Goal: Register for event/course

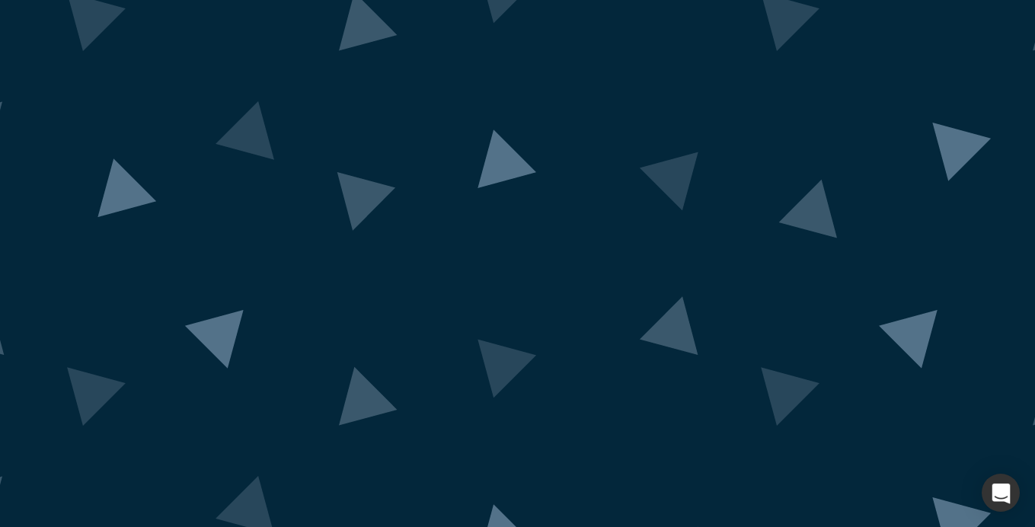
scroll to position [108, 0]
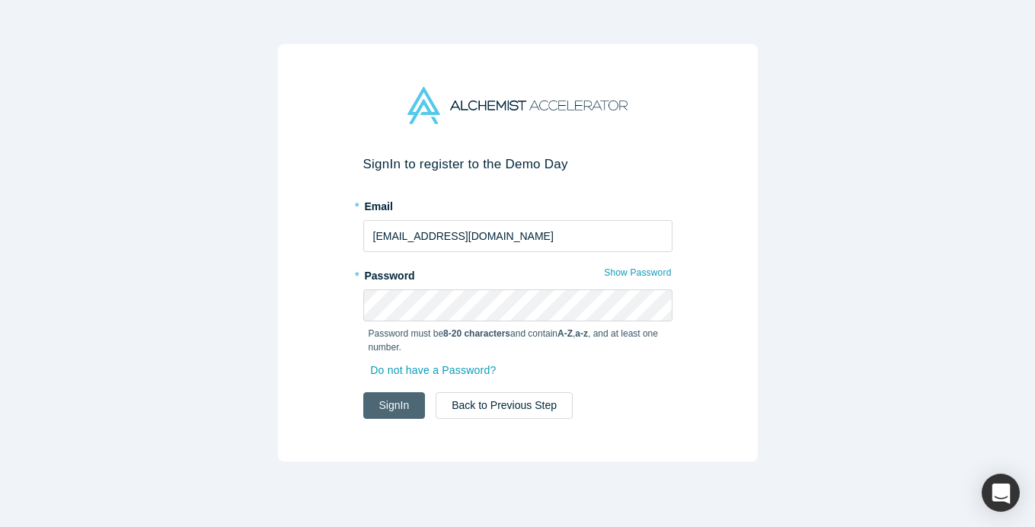
click at [386, 404] on button "Sign In" at bounding box center [394, 405] width 62 height 27
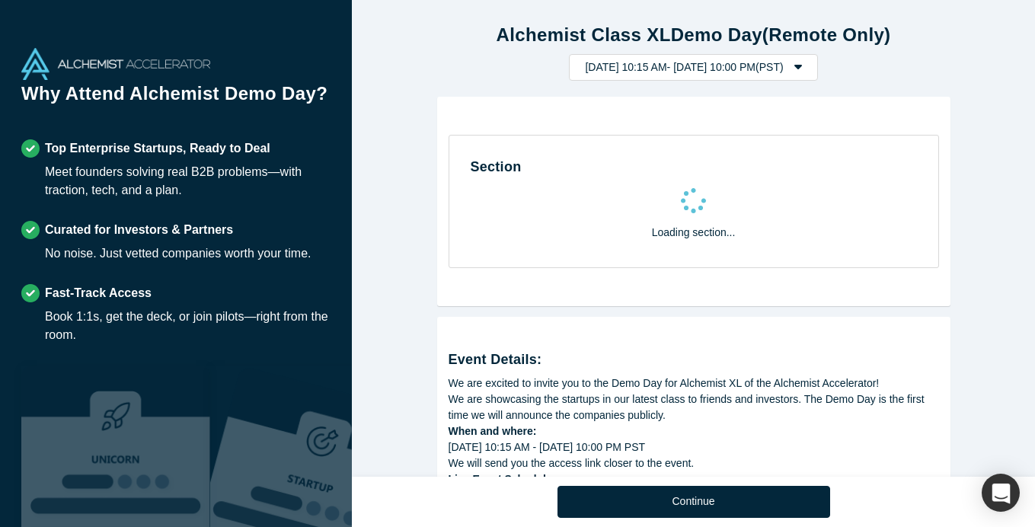
select select "US"
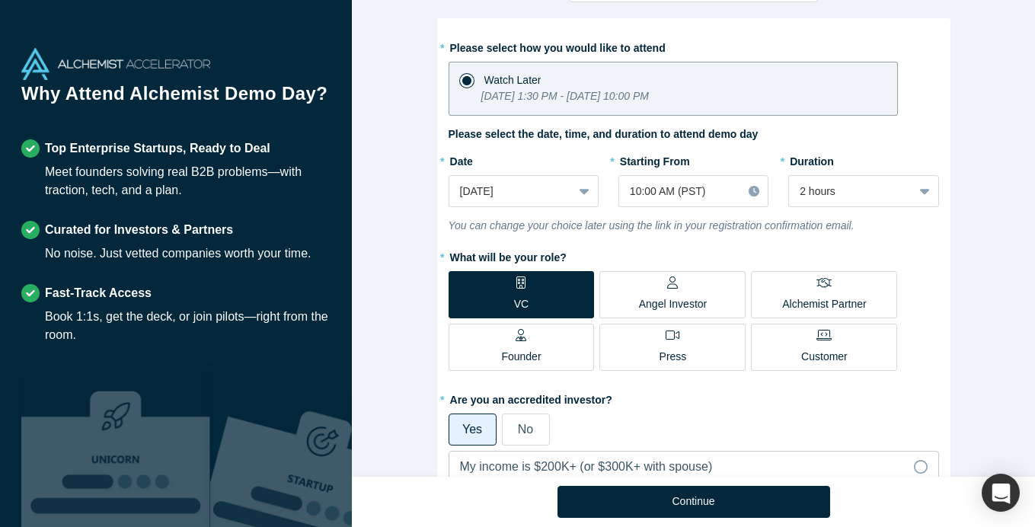
scroll to position [69, 0]
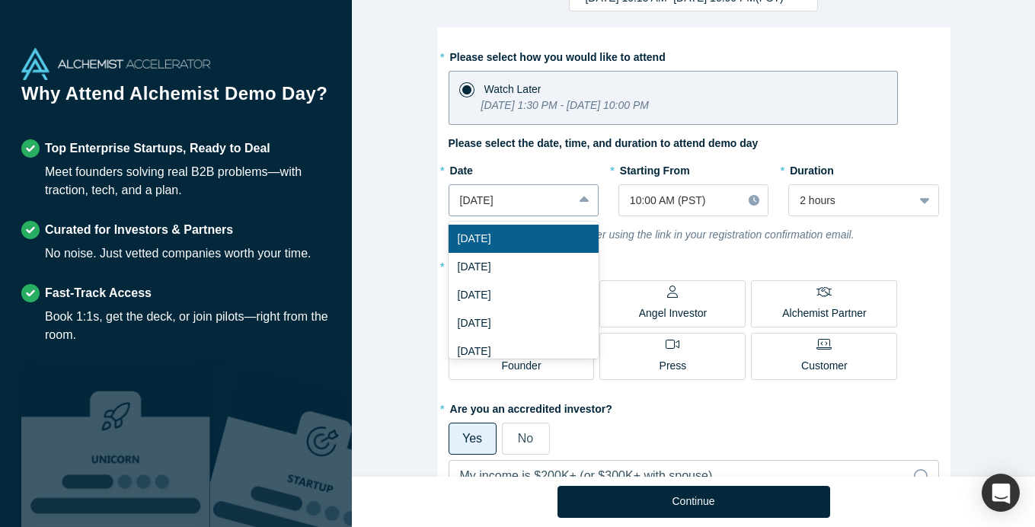
click at [567, 199] on div "[DATE]" at bounding box center [510, 200] width 123 height 25
click at [544, 316] on div "[DATE]" at bounding box center [524, 323] width 150 height 28
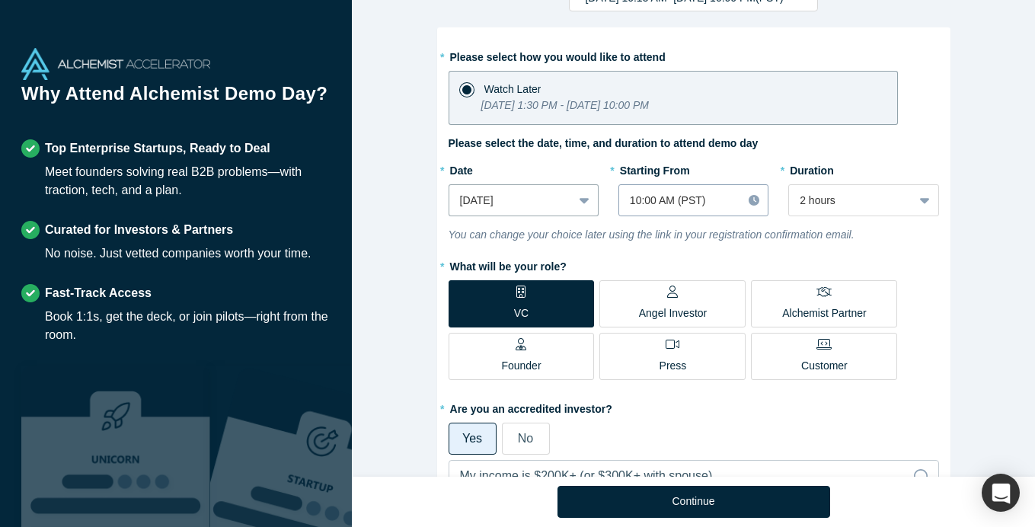
click at [751, 196] on icon at bounding box center [754, 200] width 11 height 11
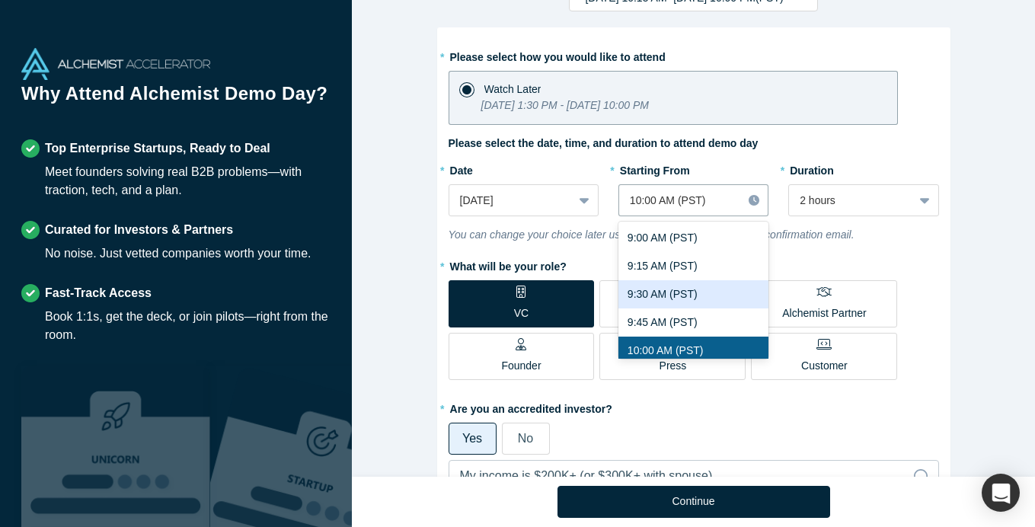
scroll to position [1062, 0]
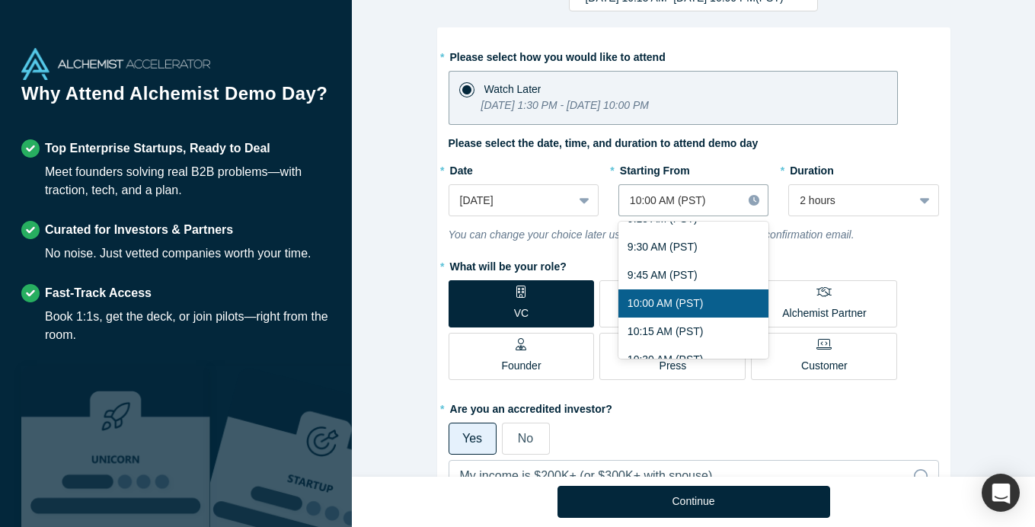
click at [713, 300] on div "10:00 AM (PST)" at bounding box center [693, 303] width 150 height 28
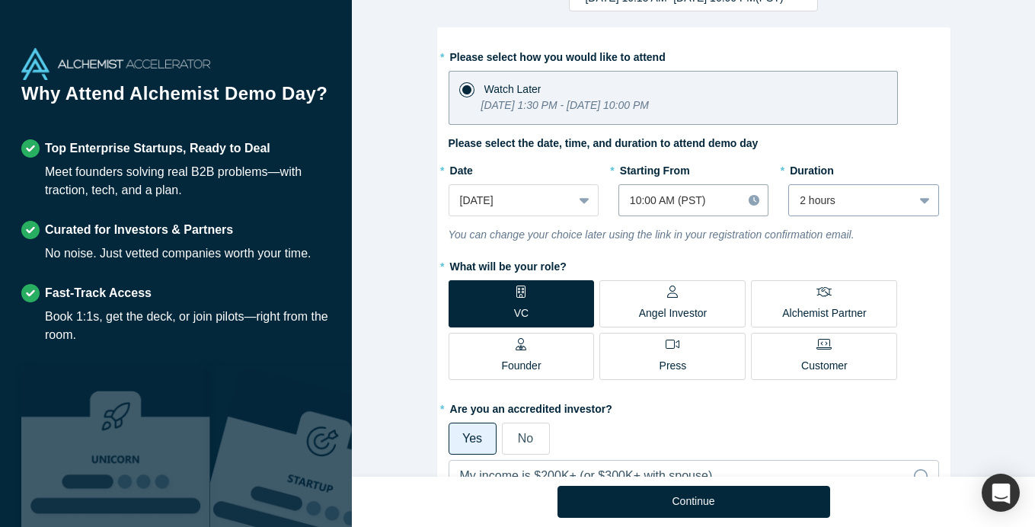
click at [873, 200] on div at bounding box center [851, 200] width 102 height 19
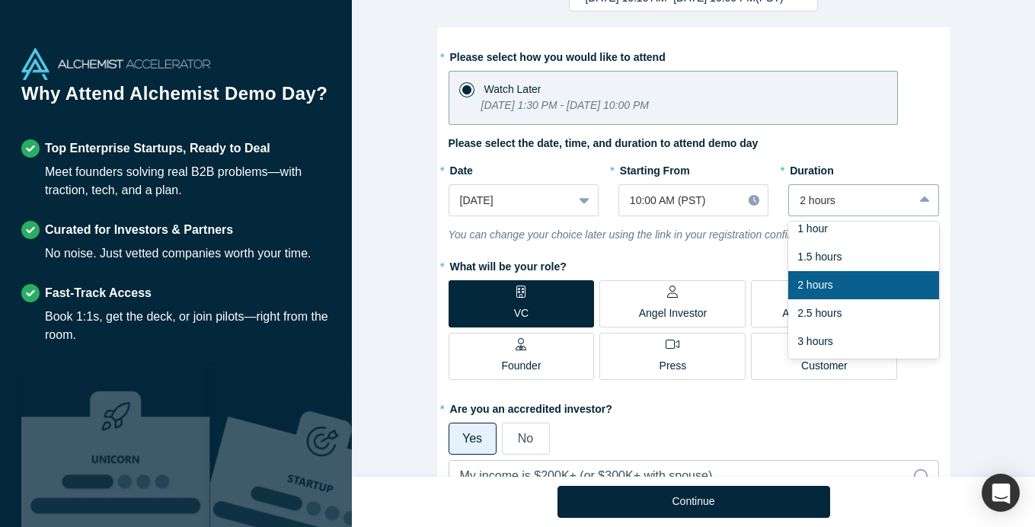
scroll to position [38, 0]
click at [854, 341] on div "3 hours" at bounding box center [863, 341] width 150 height 28
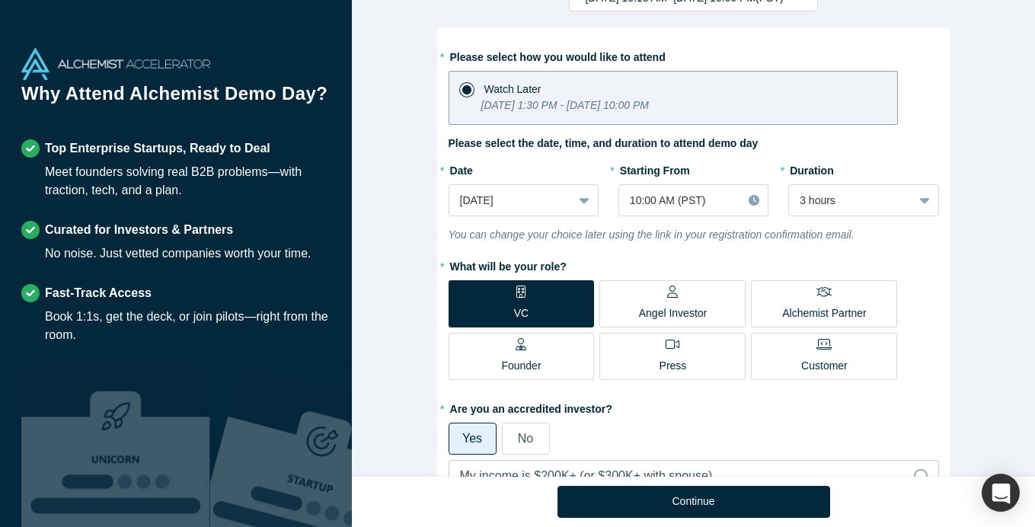
click at [972, 245] on div "Alchemist Class XL Demo Day (Remote Only) [DATE] 10:15 AM - [DATE] 10:00 PM ( P…" at bounding box center [693, 238] width 683 height 477
click at [548, 188] on div "[DATE]" at bounding box center [510, 200] width 123 height 25
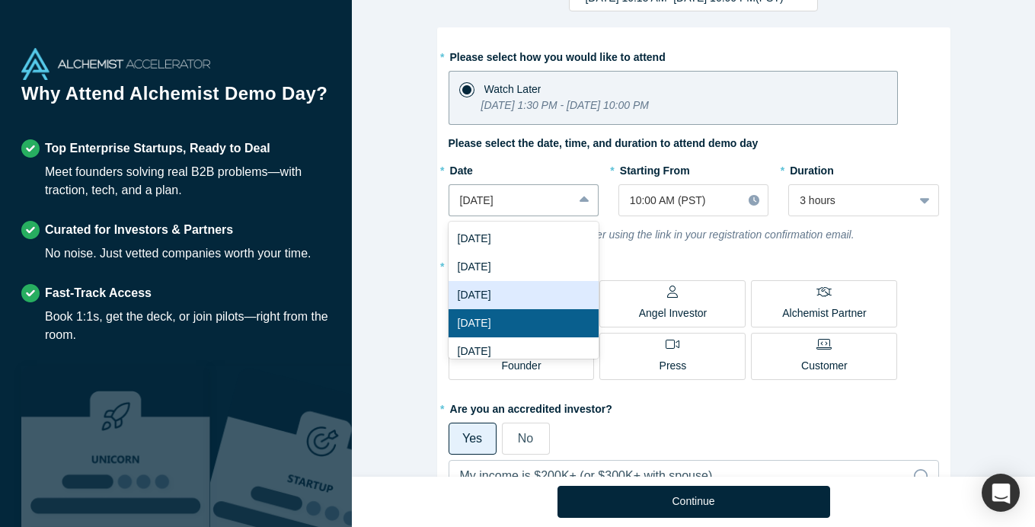
click at [519, 292] on div "[DATE]" at bounding box center [524, 295] width 150 height 28
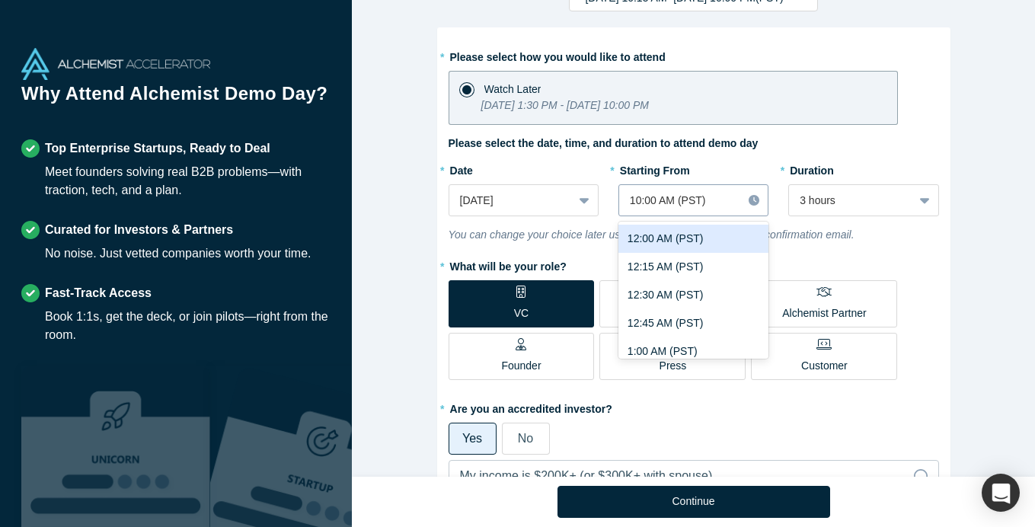
click at [698, 204] on div "10:00 AM (PST)" at bounding box center [680, 201] width 101 height 16
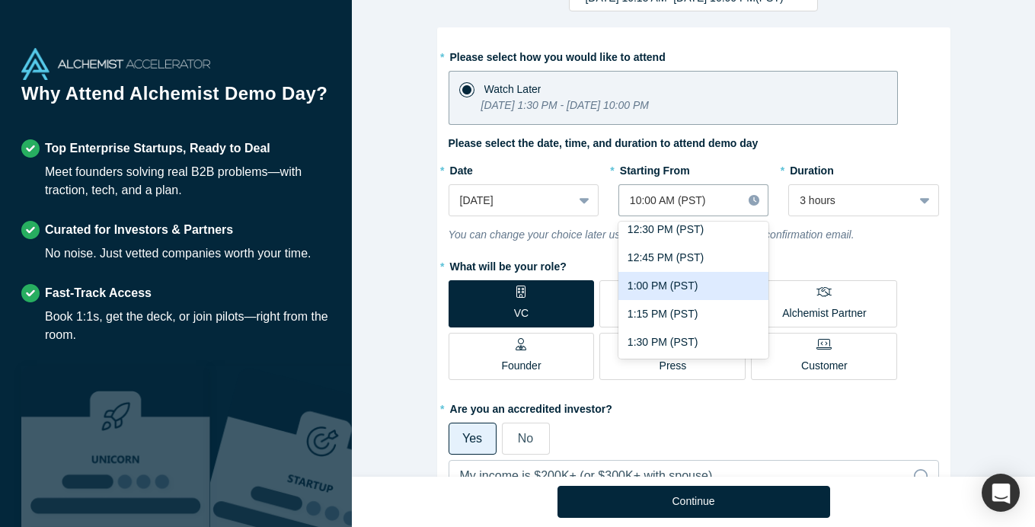
scroll to position [1419, 0]
click at [704, 288] on div "1:00 PM (PST)" at bounding box center [693, 285] width 150 height 28
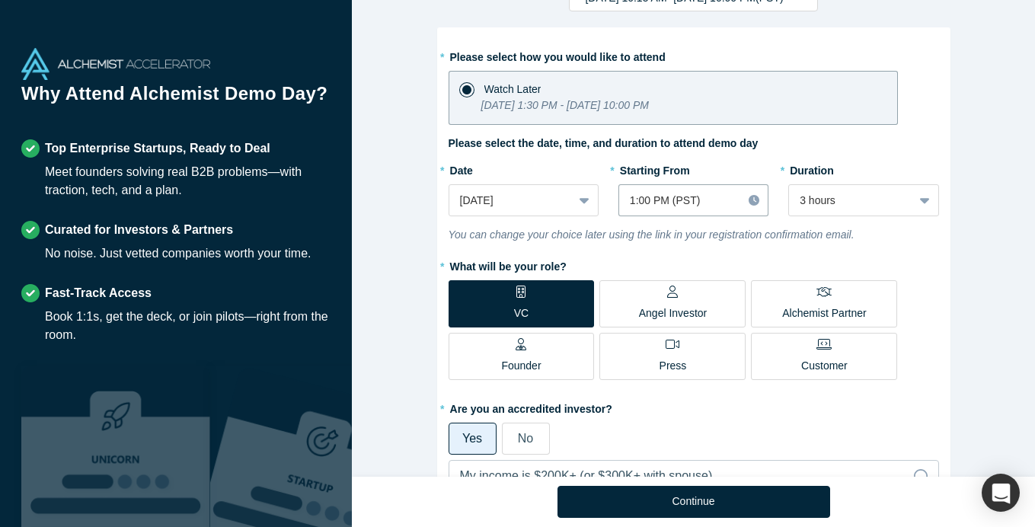
click at [987, 236] on div "Alchemist Class XL Demo Day (Remote Only) [DATE] 10:15 AM - [DATE] 10:00 PM ( P…" at bounding box center [693, 238] width 683 height 477
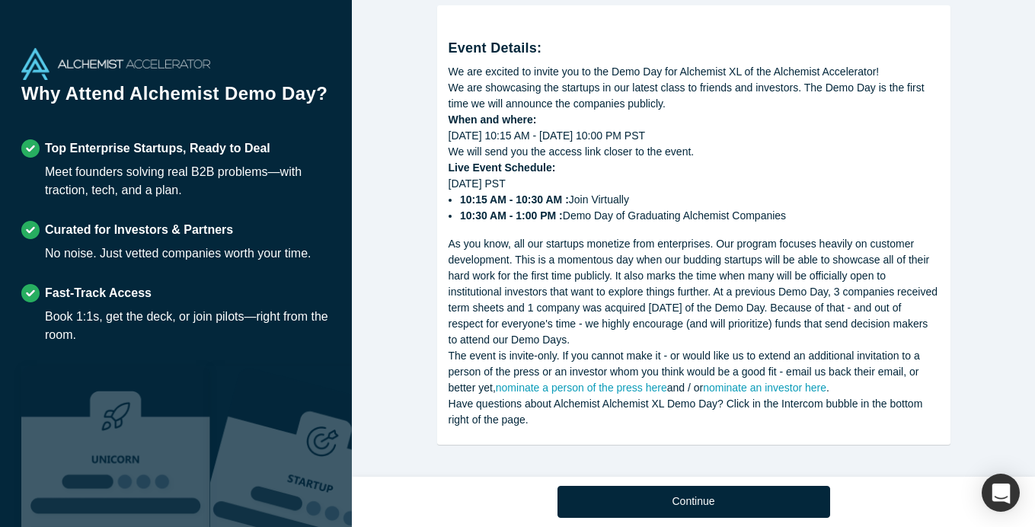
scroll to position [940, 0]
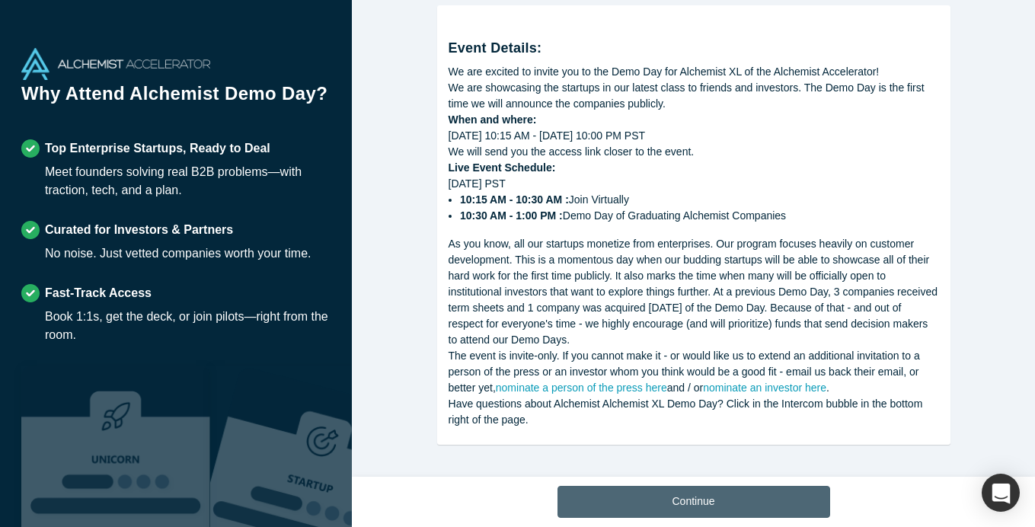
click at [749, 496] on button "Continue" at bounding box center [693, 502] width 273 height 32
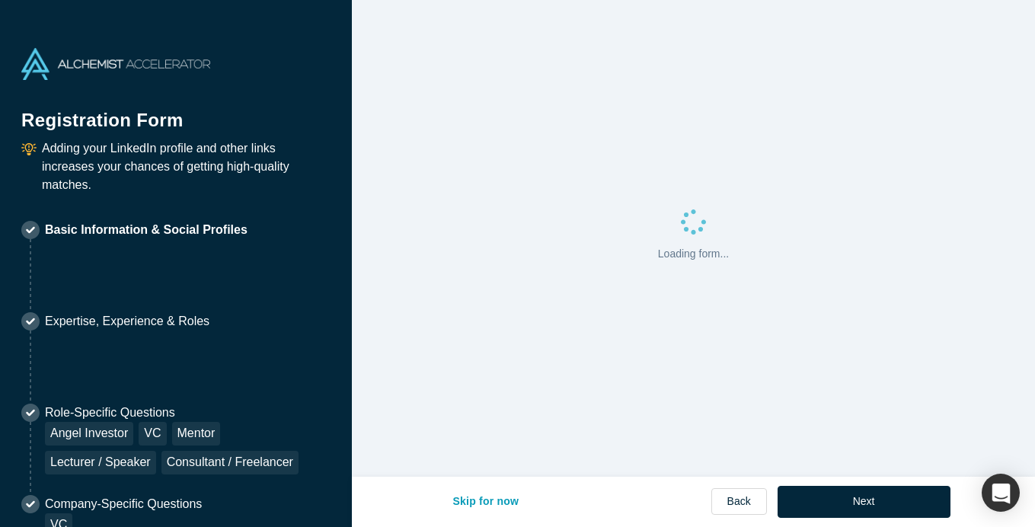
select select "US"
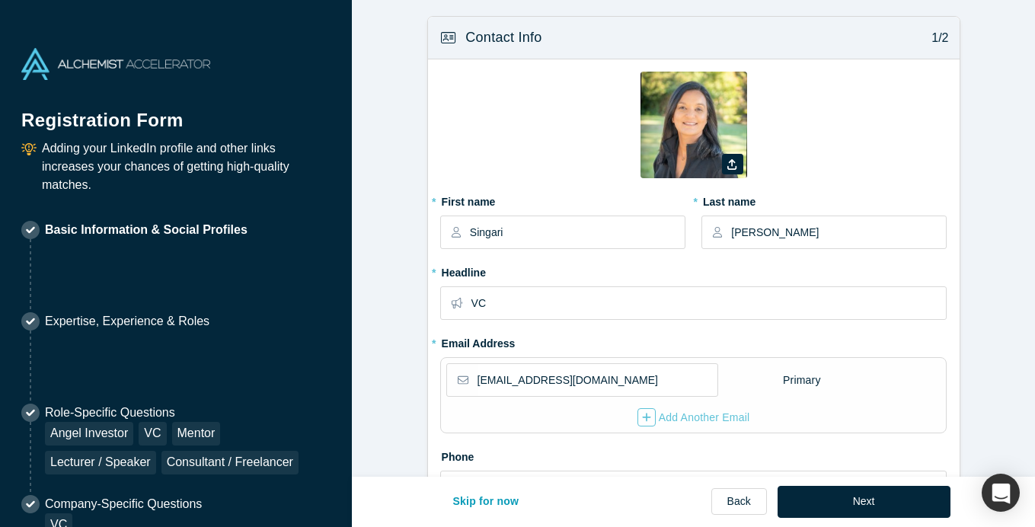
type input "[GEOGRAPHIC_DATA], [GEOGRAPHIC_DATA], [GEOGRAPHIC_DATA]"
click at [493, 510] on button "Skip for now" at bounding box center [486, 502] width 98 height 32
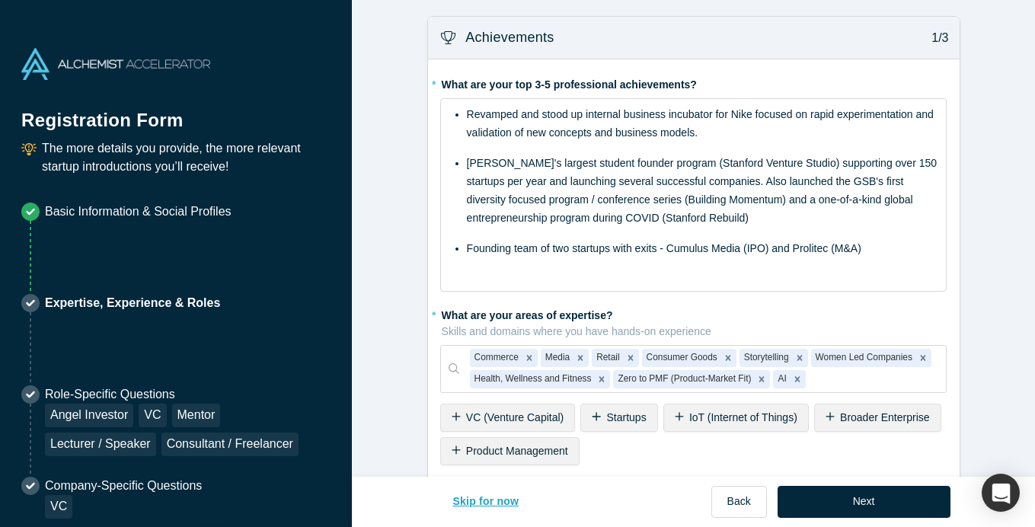
click at [493, 510] on button "Skip for now" at bounding box center [486, 502] width 98 height 32
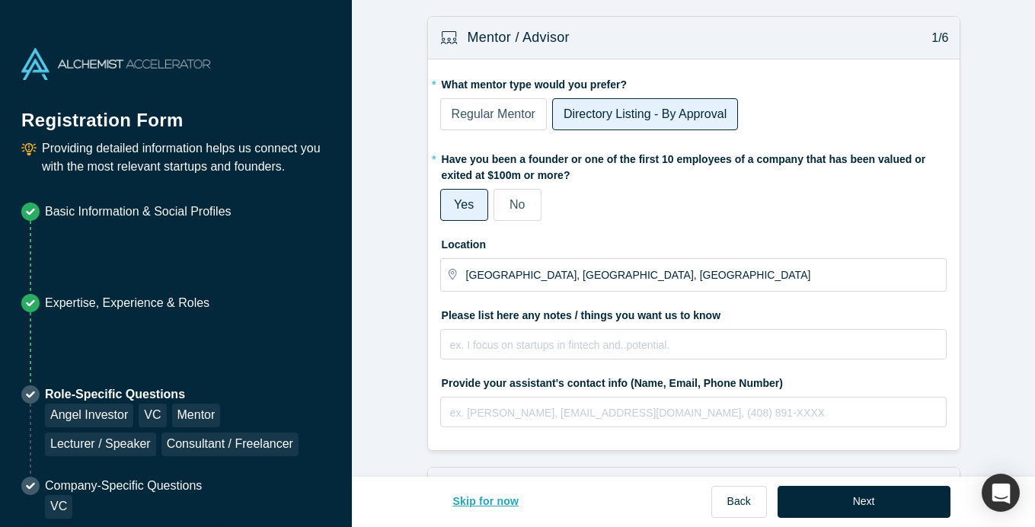
click at [494, 504] on button "Skip for now" at bounding box center [486, 502] width 98 height 32
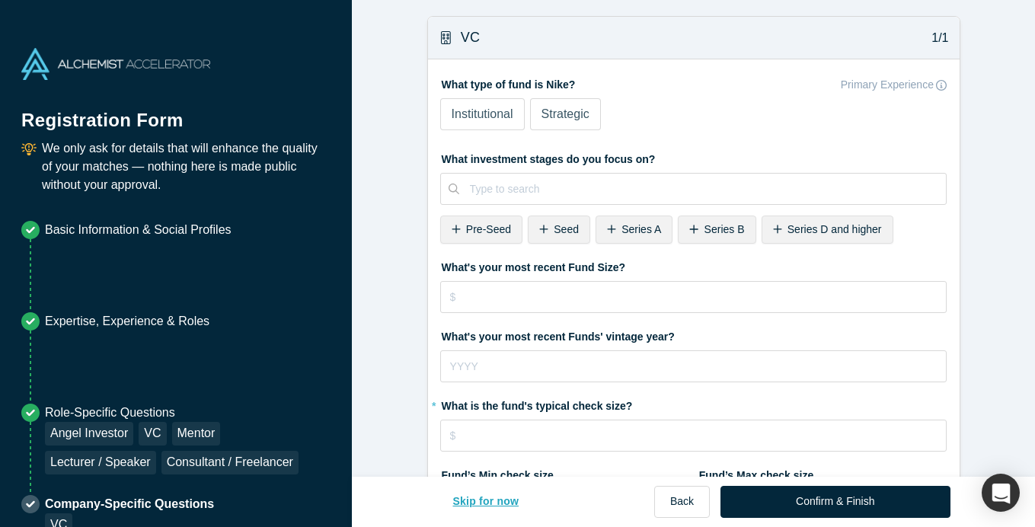
click at [494, 504] on button "Skip for now" at bounding box center [486, 502] width 98 height 32
click at [492, 506] on button "Skip for now" at bounding box center [486, 502] width 98 height 32
